Goal: Contribute content: Add original content to the website for others to see

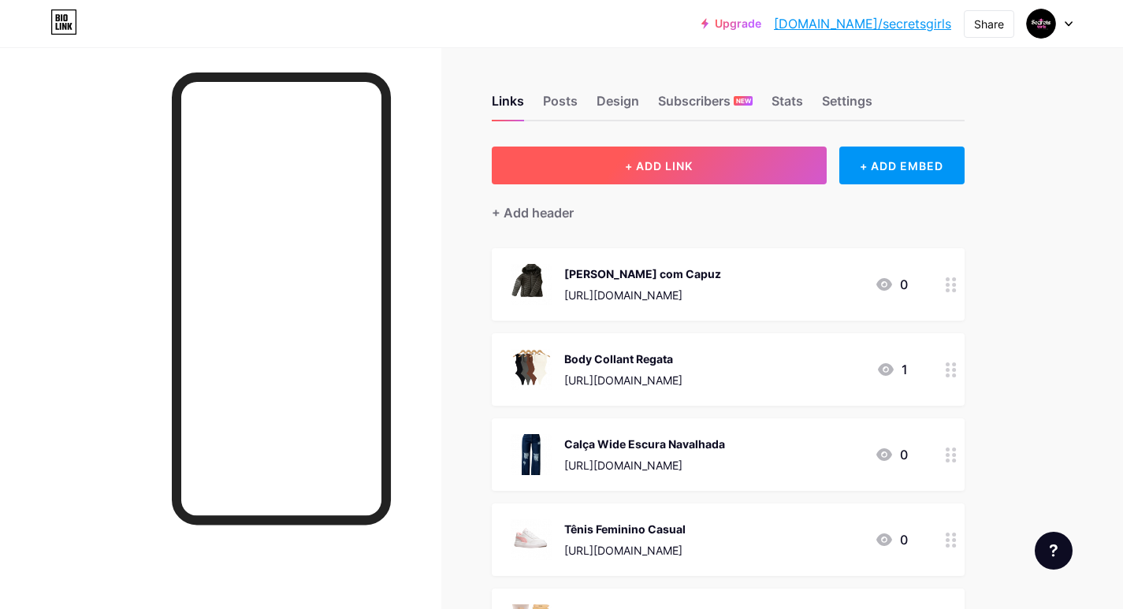
click at [636, 171] on span "+ ADD LINK" at bounding box center [659, 165] width 68 height 13
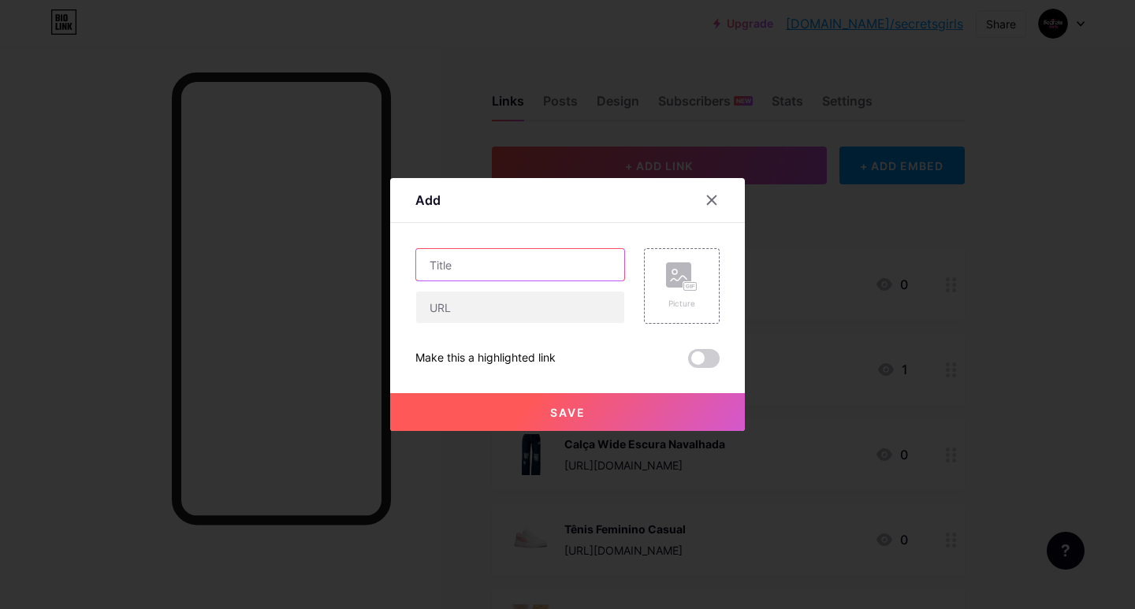
click at [513, 254] on input "text" at bounding box center [520, 265] width 208 height 32
paste input "Tênis Vans Knu Skool"
type input "Tênis Vans Knu Skool"
click at [667, 278] on rect at bounding box center [678, 274] width 25 height 25
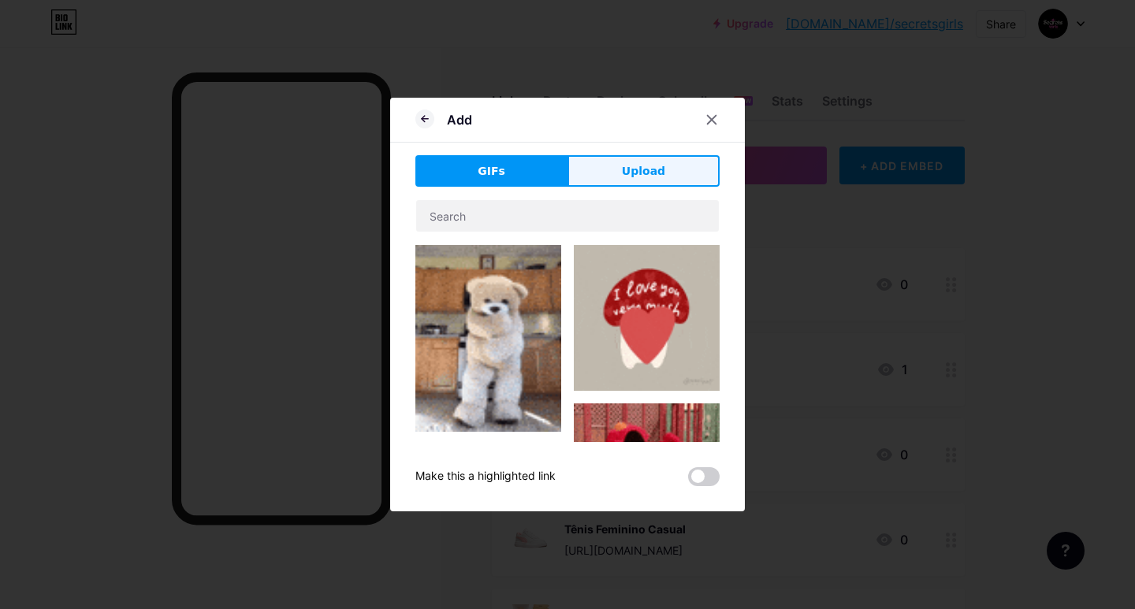
click at [624, 172] on span "Upload" at bounding box center [643, 171] width 43 height 17
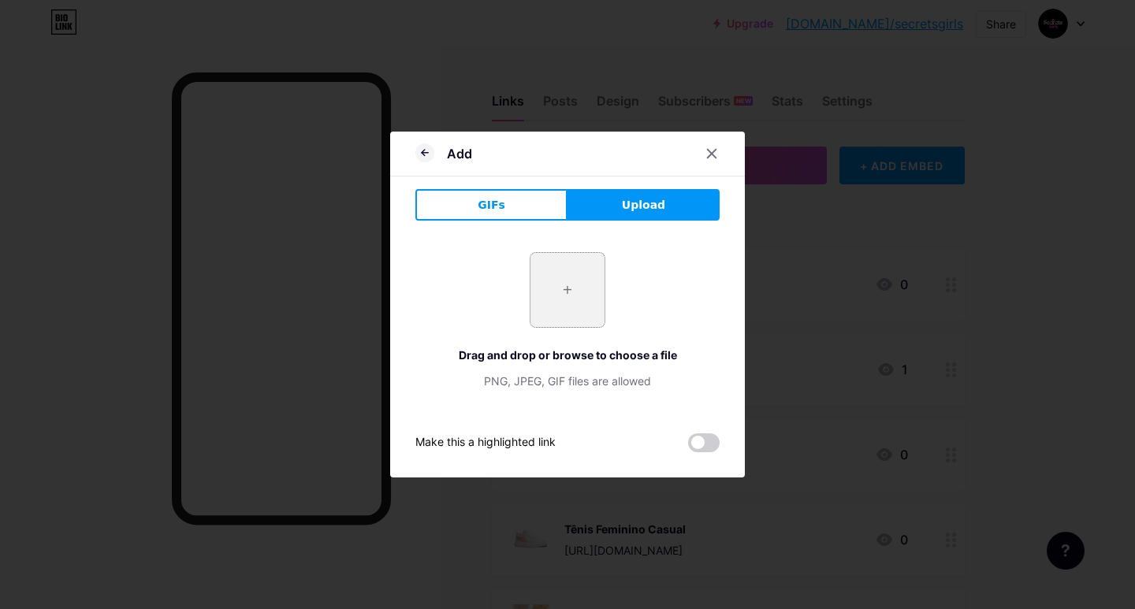
click at [553, 287] on input "file" at bounding box center [567, 290] width 74 height 74
type input "C:\fakepath\Captura_de_Tela__57_-removebg-preview.png"
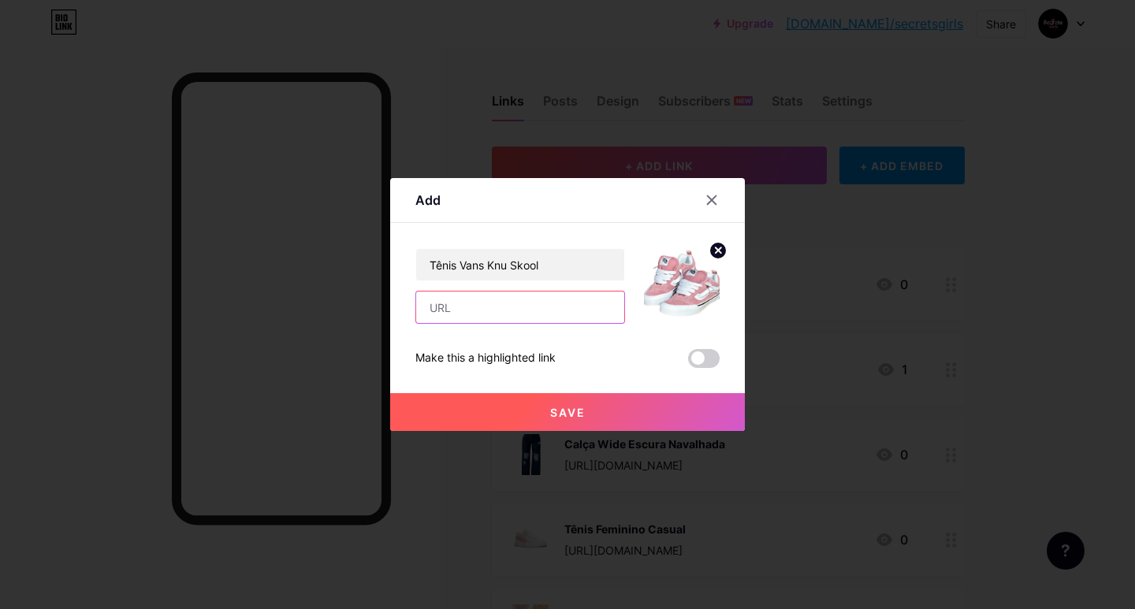
click at [548, 311] on input "text" at bounding box center [520, 308] width 208 height 32
paste input "[URL][DOMAIN_NAME]"
type input "[URL][DOMAIN_NAME]"
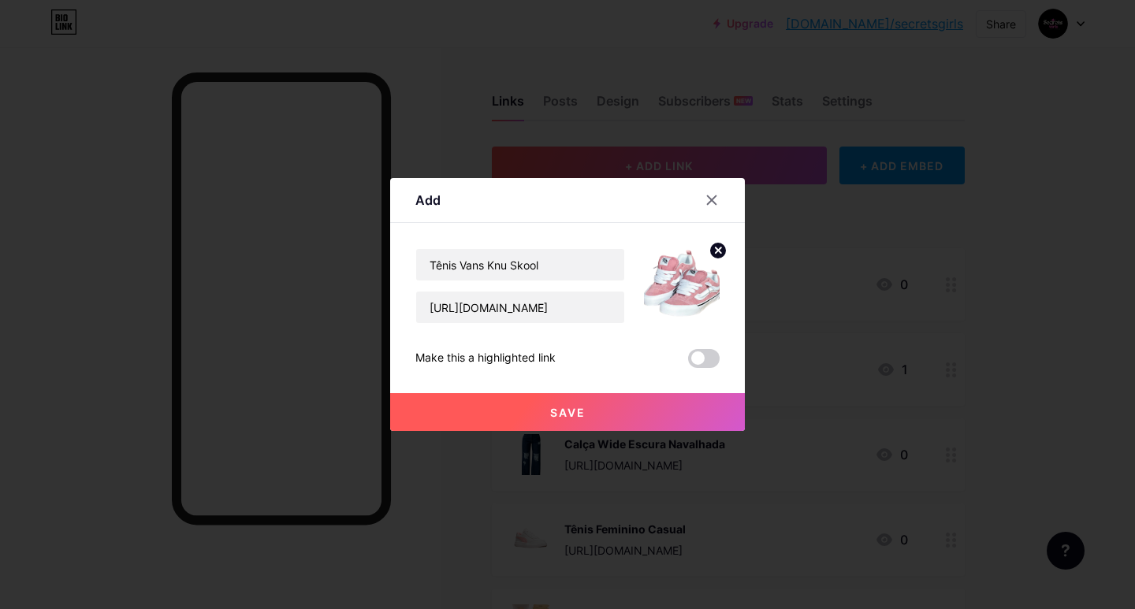
click at [602, 406] on button "Save" at bounding box center [567, 412] width 355 height 38
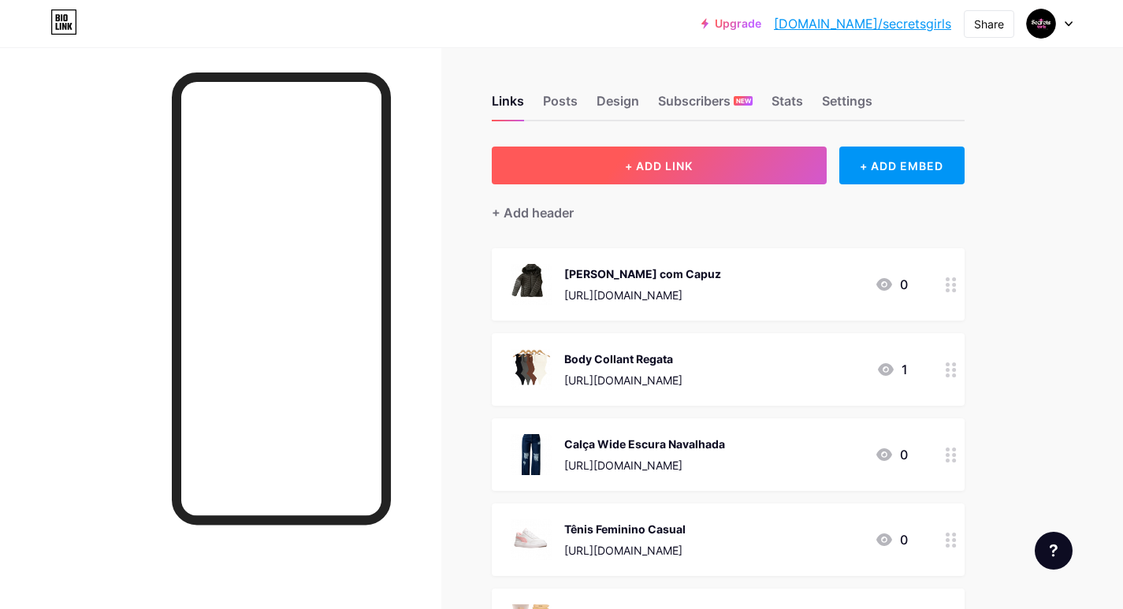
click at [631, 168] on span "+ ADD LINK" at bounding box center [659, 165] width 68 height 13
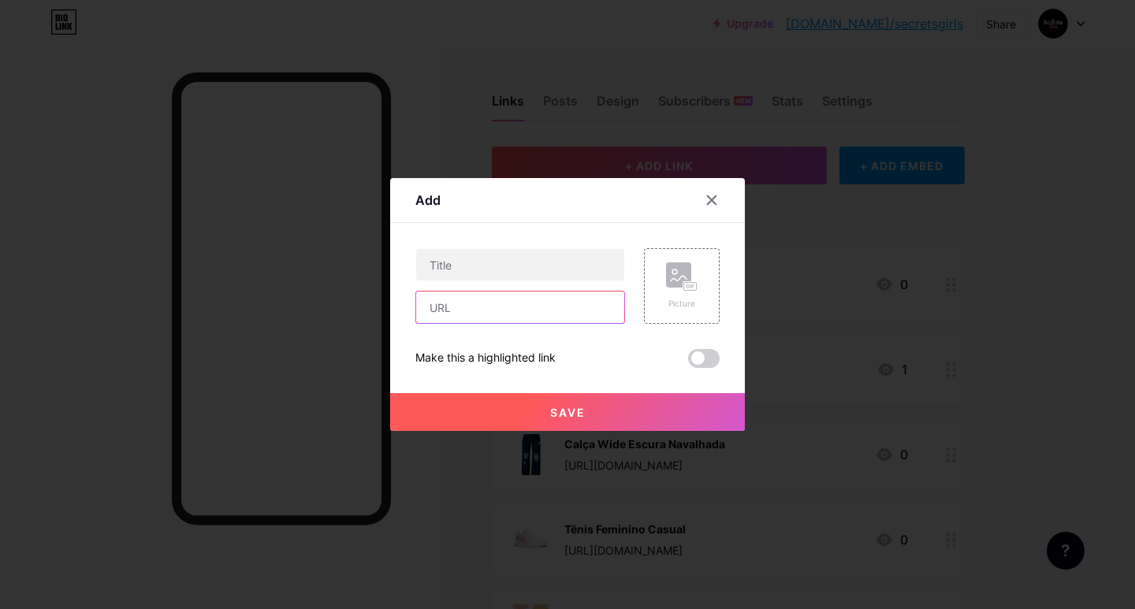
click at [526, 307] on input "text" at bounding box center [520, 308] width 208 height 32
paste input "[URL][DOMAIN_NAME]"
type input "[URL][DOMAIN_NAME]"
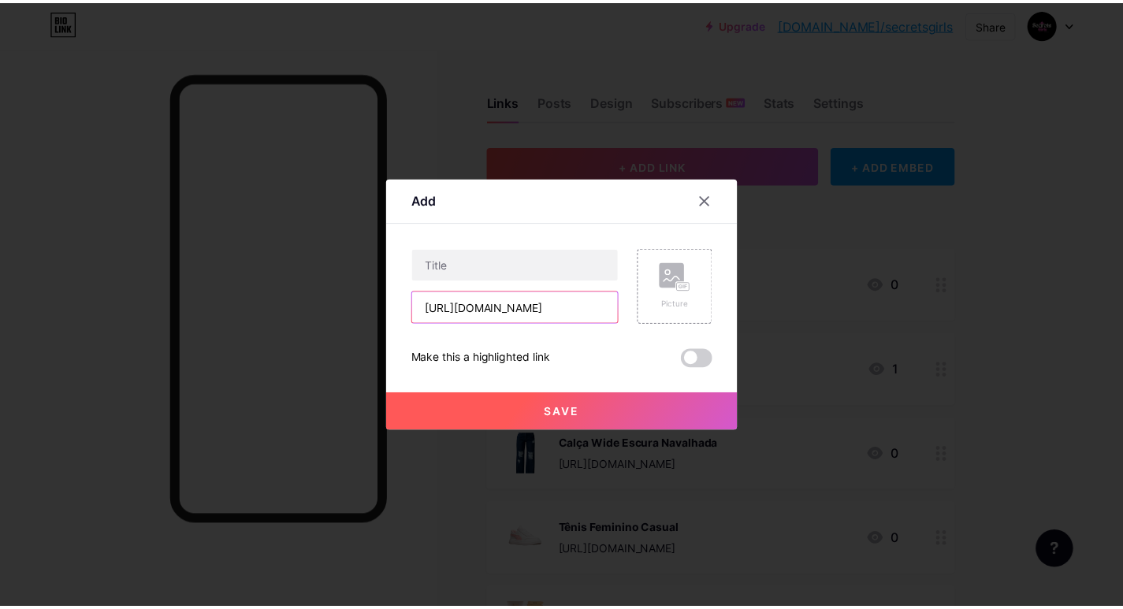
scroll to position [0, 0]
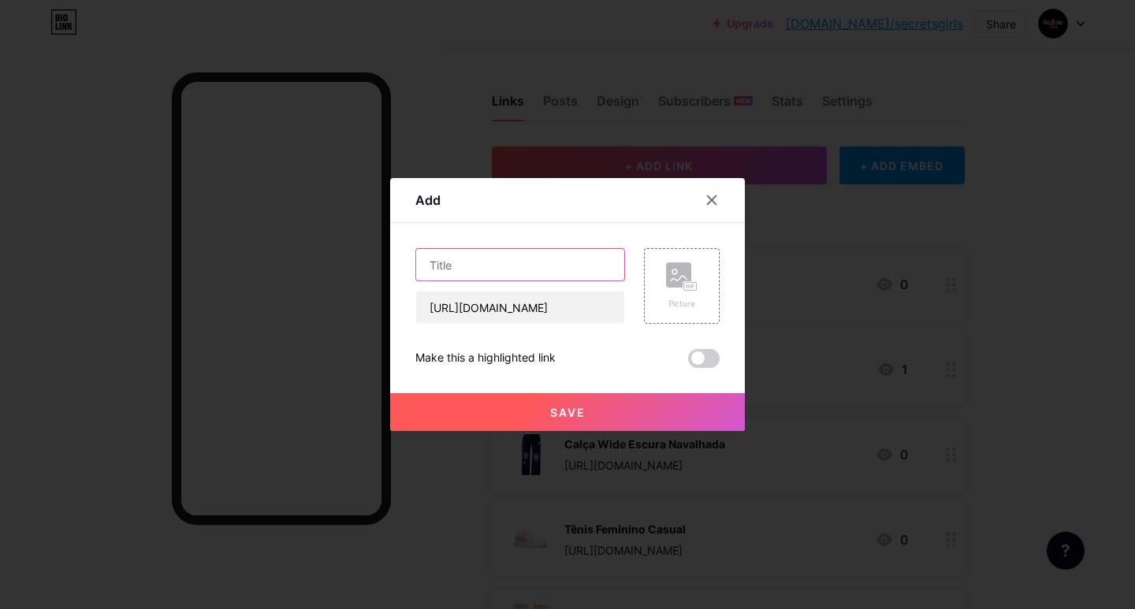
click at [540, 271] on input "text" at bounding box center [520, 265] width 208 height 32
paste input "Tênis [PERSON_NAME]"
type input "Tênis [PERSON_NAME]"
click at [705, 300] on div "Picture" at bounding box center [682, 286] width 76 height 76
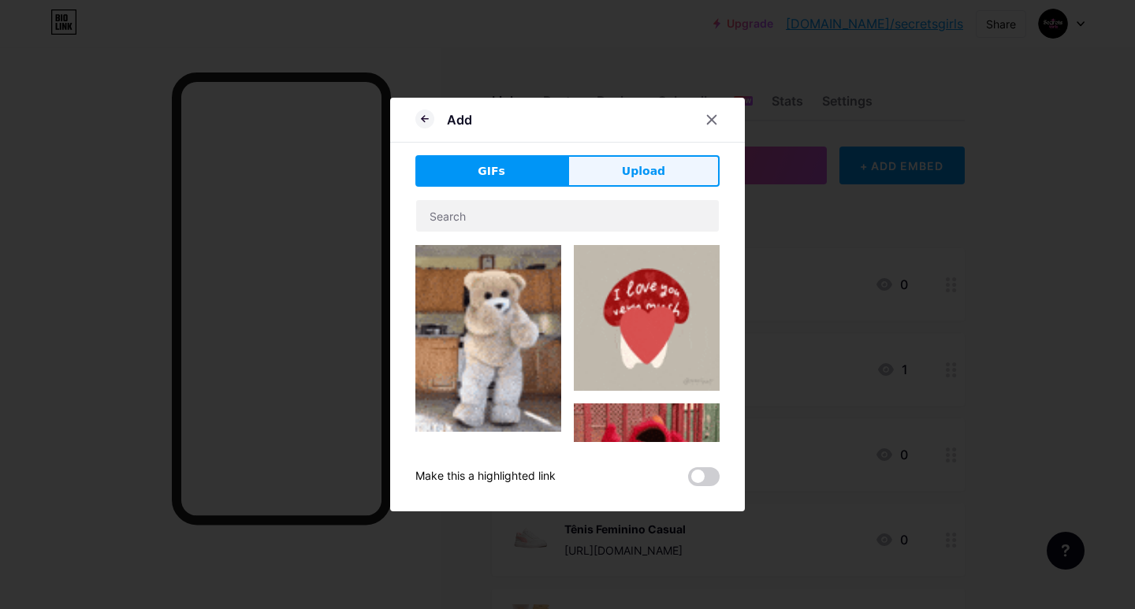
click at [601, 162] on button "Upload" at bounding box center [643, 171] width 152 height 32
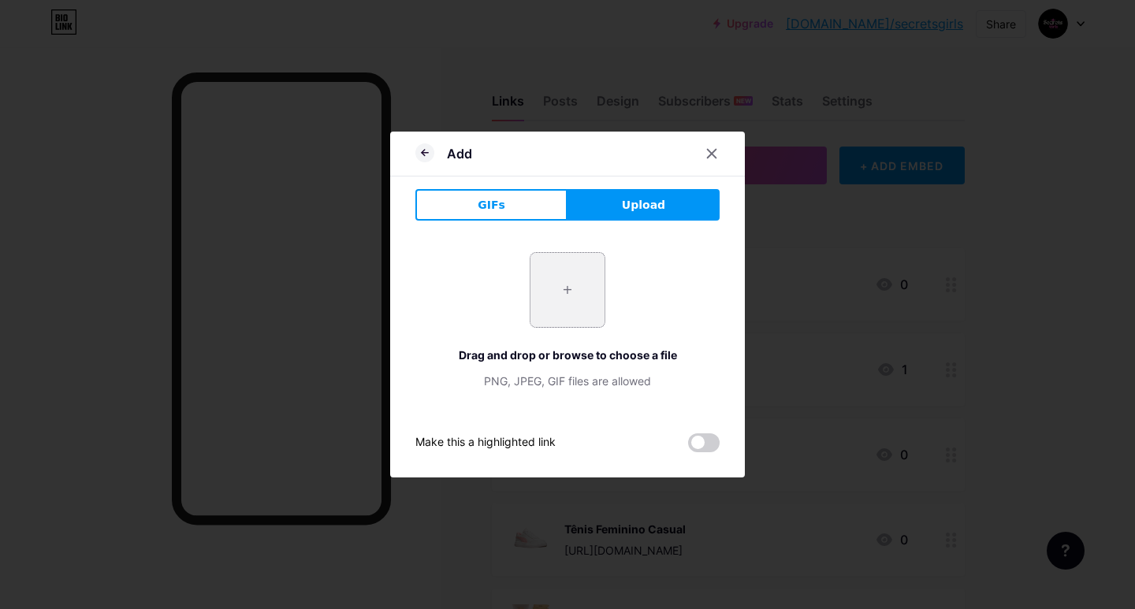
click at [576, 296] on input "file" at bounding box center [567, 290] width 74 height 74
type input "C:\fakepath\Captura_de_Tela__58_-removebg-preview.png"
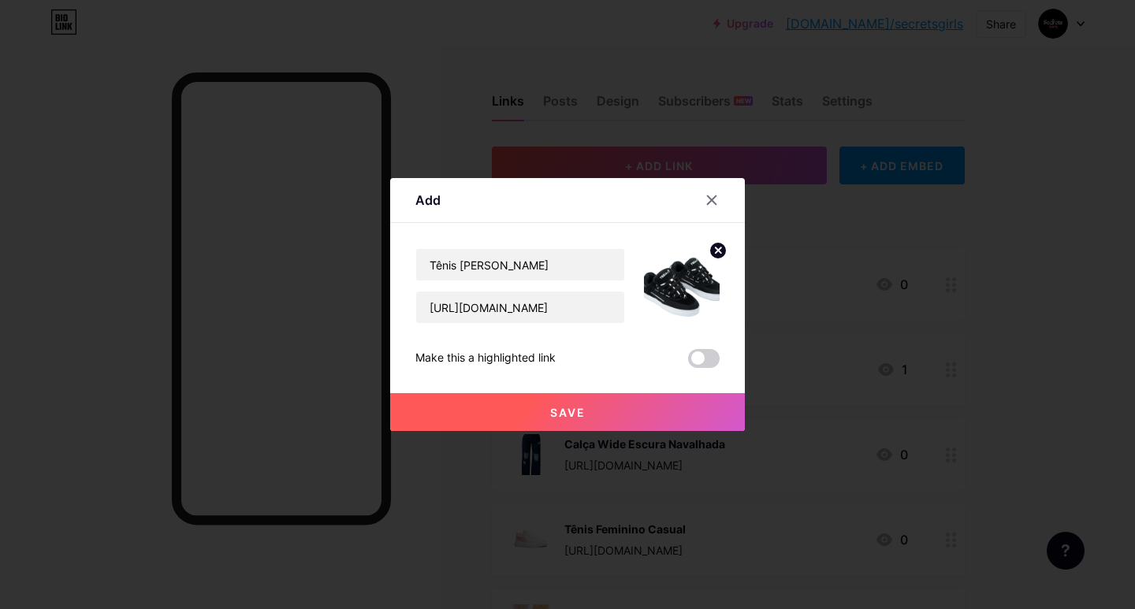
click at [668, 411] on button "Save" at bounding box center [567, 412] width 355 height 38
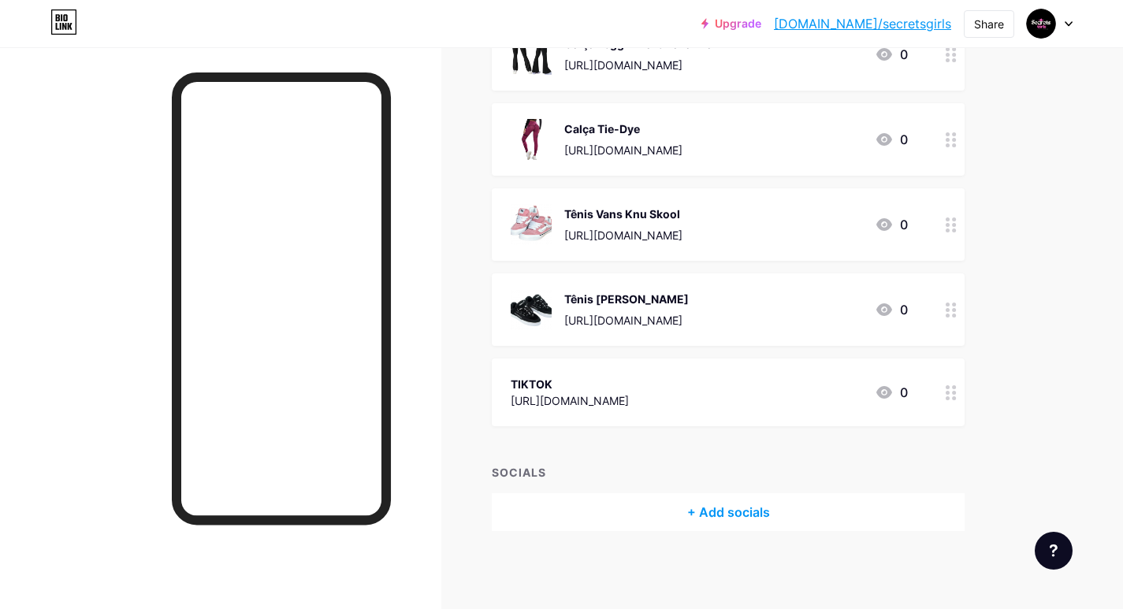
scroll to position [3300, 0]
